Goal: Transaction & Acquisition: Book appointment/travel/reservation

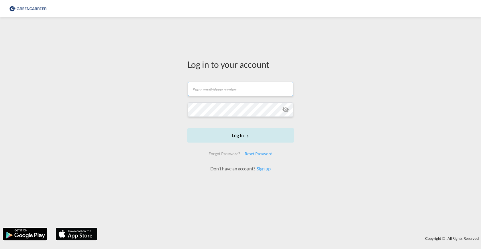
type input "[PERSON_NAME][EMAIL_ADDRESS][PERSON_NAME][DOMAIN_NAME]"
click at [240, 135] on button "Log In" at bounding box center [240, 135] width 107 height 14
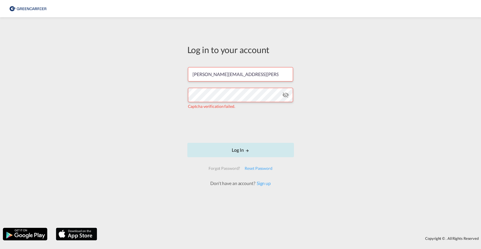
click at [237, 148] on button "Log In" at bounding box center [240, 150] width 107 height 14
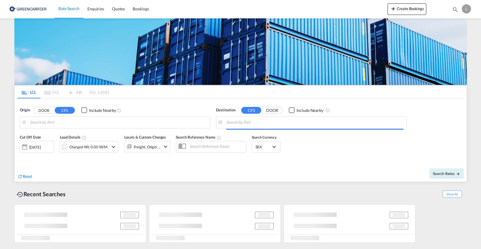
type input "SE-73338, Sala, [GEOGRAPHIC_DATA]"
type input "[GEOGRAPHIC_DATA] ([GEOGRAPHIC_DATA]), MYPKG"
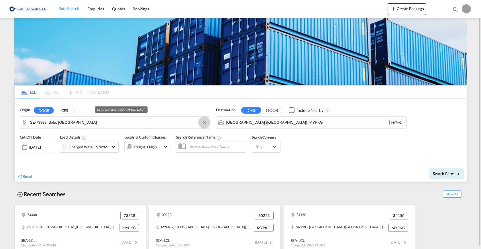
click at [205, 123] on button "Clear Input" at bounding box center [204, 122] width 9 height 9
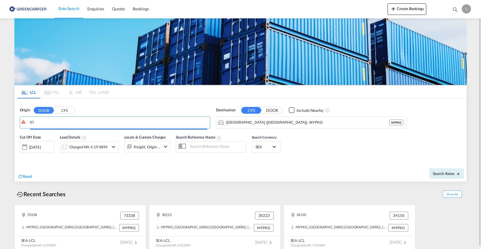
type input "5"
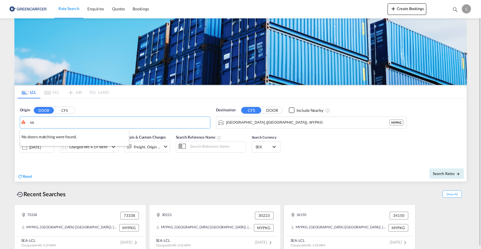
type input "s"
click at [61, 123] on body "Rate Search Enquiries Quotes Bookings Rate Search Enquiries" at bounding box center [240, 124] width 481 height 249
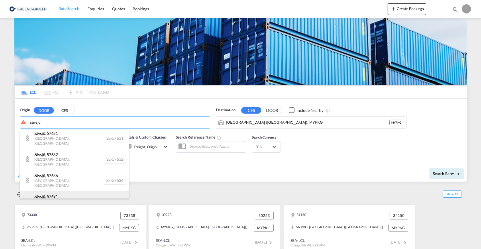
scroll to position [11, 0]
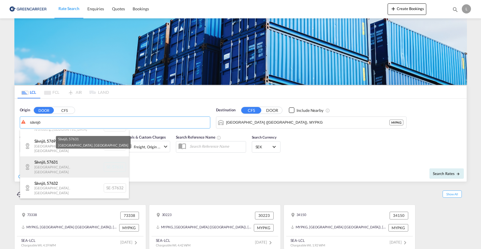
click at [60, 156] on div "Sävsjö , 57631 [GEOGRAPHIC_DATA] , [GEOGRAPHIC_DATA] SE-57631" at bounding box center [74, 166] width 109 height 21
type input "SE-57631, [GEOGRAPHIC_DATA], [GEOGRAPHIC_DATA]"
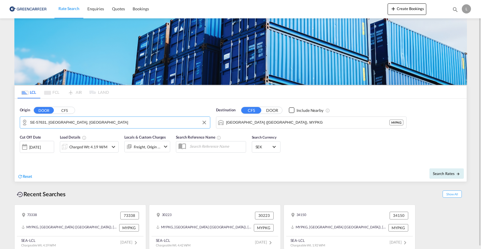
click at [113, 147] on md-icon "icon-chevron-down" at bounding box center [113, 146] width 7 height 7
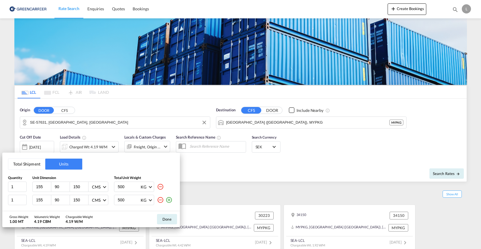
drag, startPoint x: 45, startPoint y: 186, endPoint x: -3, endPoint y: 188, distance: 48.2
click at [0, 188] on html "Rate Search Enquiries Quotes Bookings Rate Search Enquiries" at bounding box center [240, 124] width 481 height 249
click at [47, 186] on input "156" at bounding box center [43, 186] width 15 height 5
drag, startPoint x: 34, startPoint y: 186, endPoint x: 9, endPoint y: 186, distance: 24.9
click at [9, 186] on div "1 156 90 150 CMS CMS Inches 500 KG KG LB" at bounding box center [91, 186] width 166 height 10
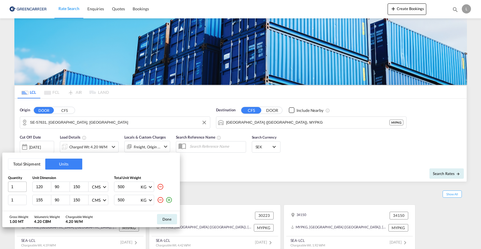
type input "120"
type input "80"
type input "75"
type input "536"
type input "120"
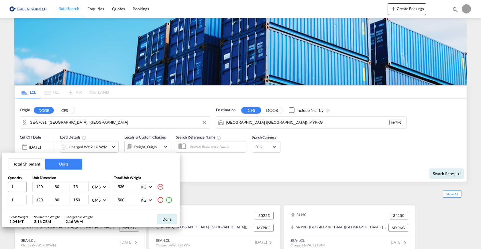
type input "80"
type input "35"
type input "436"
click at [168, 219] on button "Done" at bounding box center [167, 219] width 20 height 10
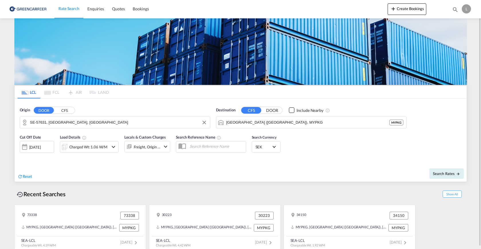
scroll to position [2, 0]
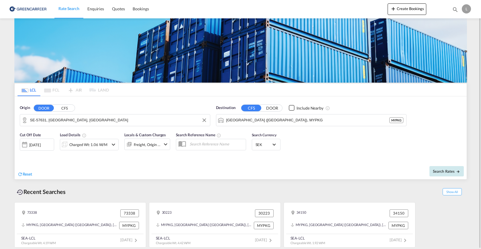
click at [439, 170] on span "Search Rates" at bounding box center [446, 171] width 27 height 5
type input "57631 to MYPKG / [DATE]"
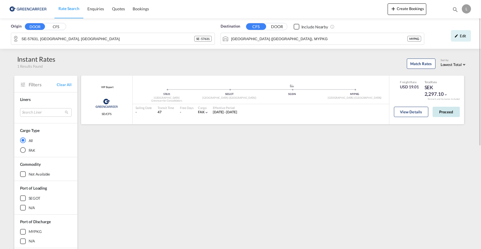
click at [446, 111] on button "Proceed" at bounding box center [446, 112] width 27 height 10
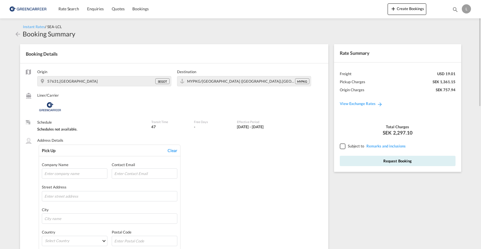
scroll to position [57, 0]
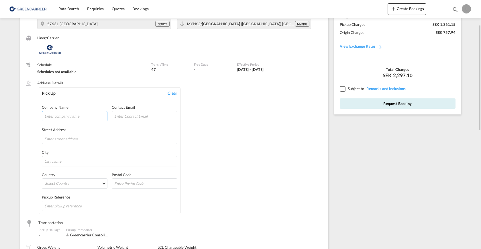
click at [93, 116] on input "text" at bounding box center [75, 116] width 66 height 10
type input "[PERSON_NAME] HYDRAULIK AB"
type input "HANTVERKAREGATAN 7"
type input "SÄVSJÖ"
type input "57623"
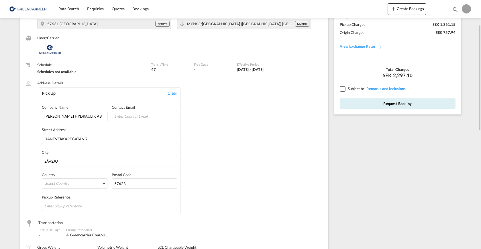
type input "1132660"
type input "VALVES"
click at [29, 205] on div "Address Details Pick Up Clear Company Name [PERSON_NAME] HYDRAULIK AB Contact E…" at bounding box center [174, 147] width 297 height 134
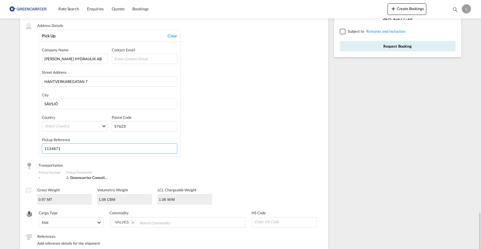
scroll to position [229, 0]
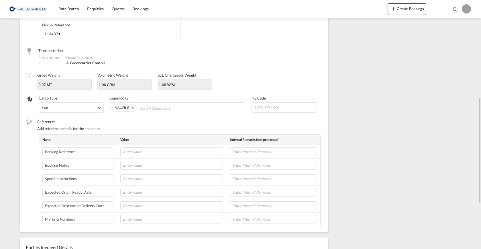
type input "1134871"
click at [262, 107] on input at bounding box center [285, 107] width 62 height 9
type input "84122180"
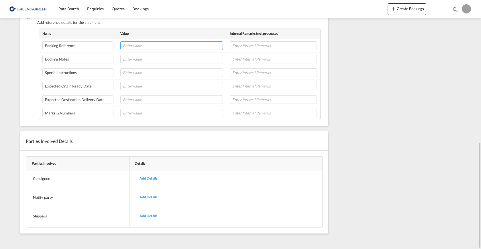
scroll to position [307, 0]
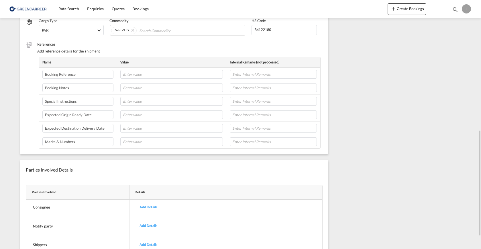
click at [355, 234] on div "Rate Summary Freight USD 19.01 Pickup Charges SEK 1,361.15 Origin Charges SEK 7…" at bounding box center [399, 4] width 136 height 545
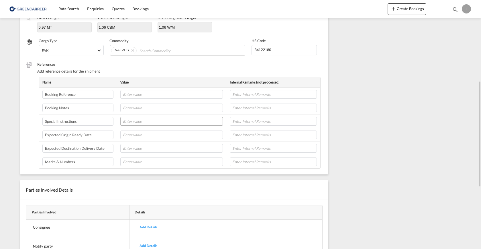
scroll to position [258, 0]
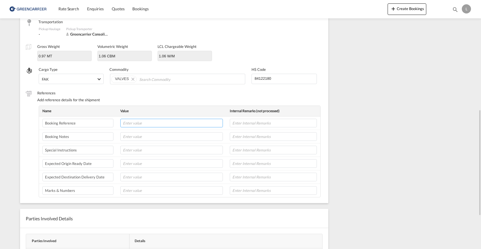
click at [153, 122] on input "text" at bounding box center [171, 123] width 103 height 9
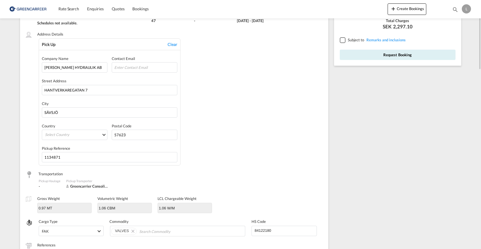
scroll to position [20, 0]
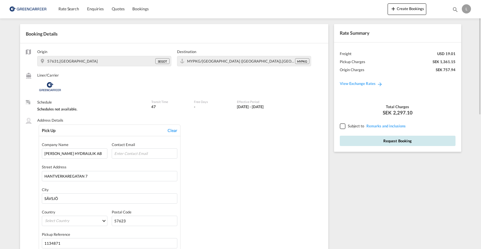
type input "SHSG00076952"
click at [399, 141] on button "Request Booking" at bounding box center [398, 140] width 116 height 10
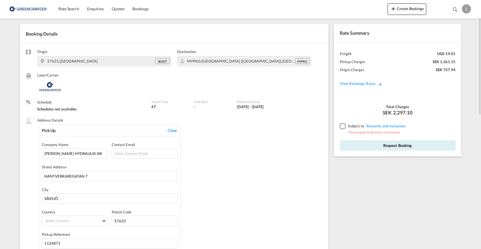
click at [344, 125] on div at bounding box center [342, 125] width 5 height 5
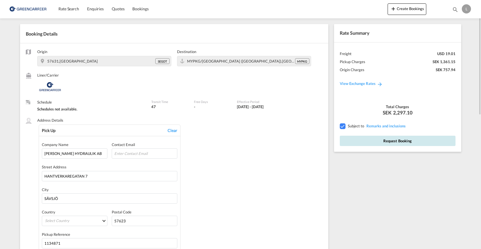
click at [397, 141] on button "Request Booking" at bounding box center [398, 140] width 116 height 10
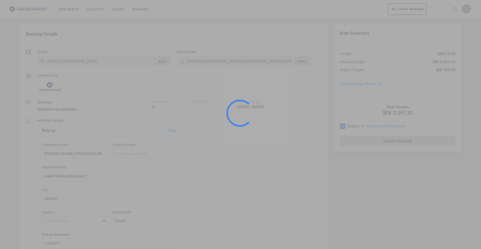
scroll to position [0, 0]
